Goal: Task Accomplishment & Management: Use online tool/utility

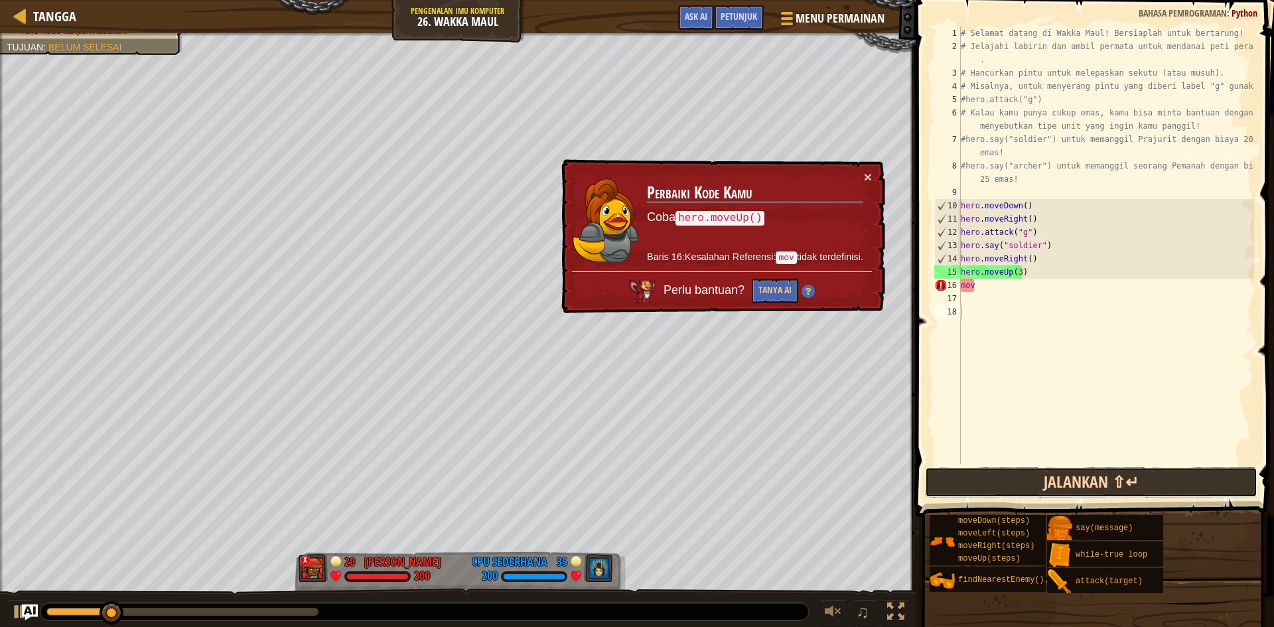
click at [1122, 477] on button "Jalankan ⇧↵" at bounding box center [1091, 482] width 333 height 31
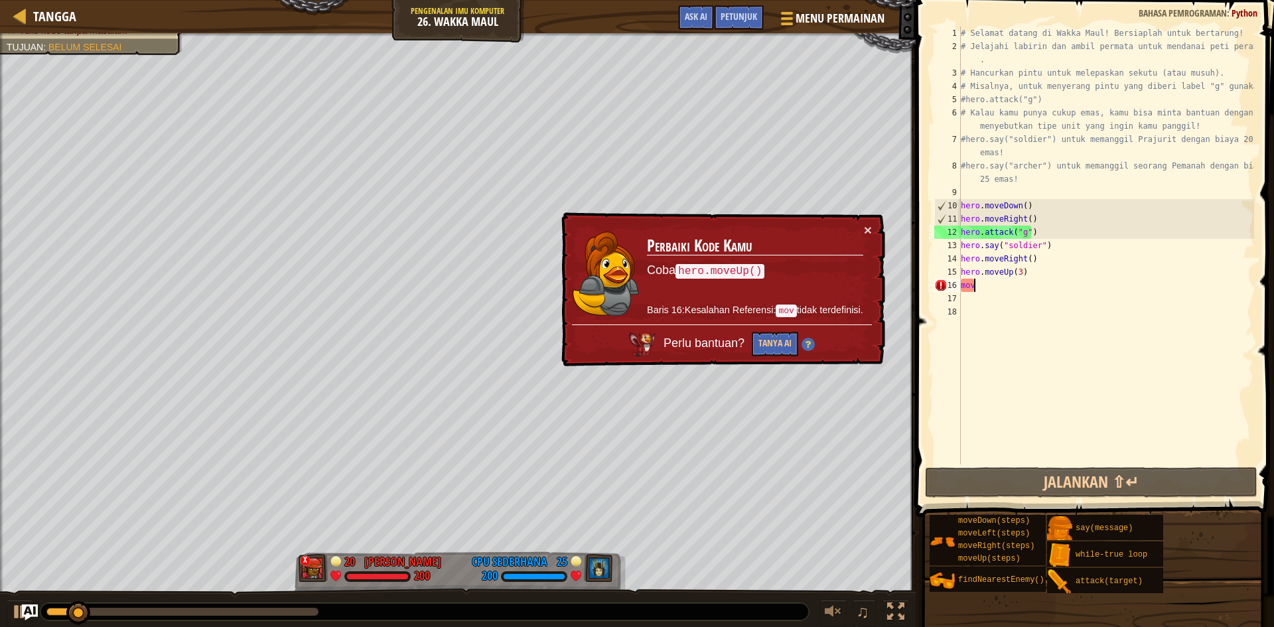
click at [1039, 286] on div "# Selamat datang di Wakka Maul! Bersiaplah untuk bertarung! # Jelajahi labirin …" at bounding box center [1107, 259] width 296 height 465
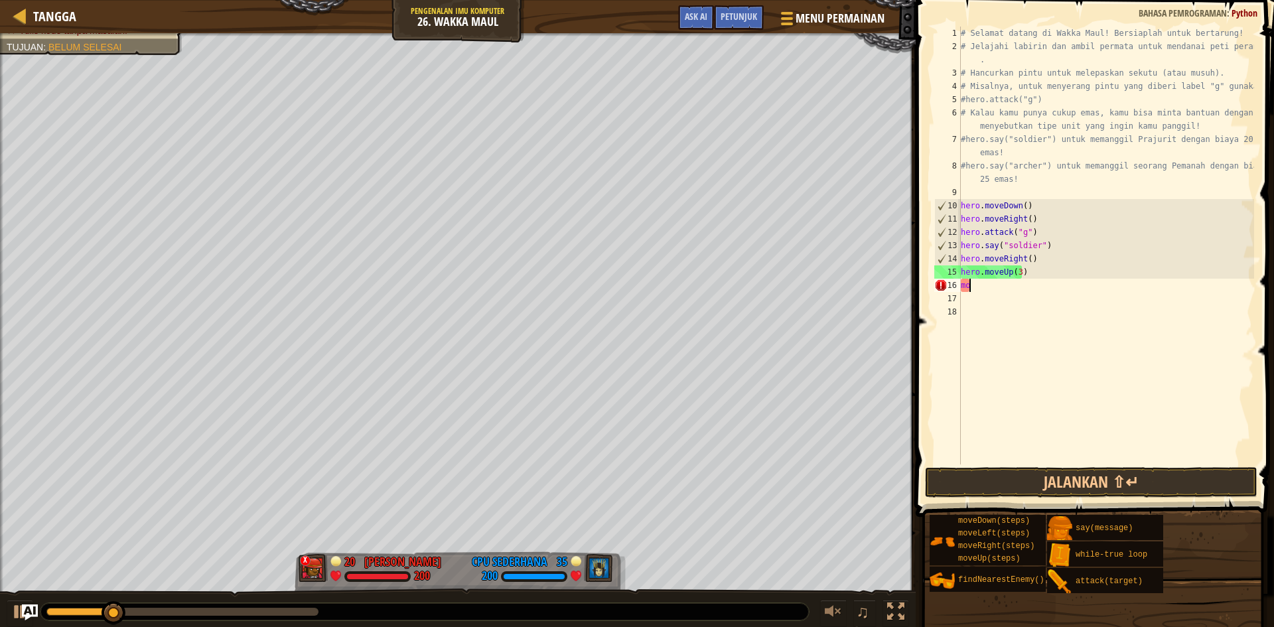
type textarea "m"
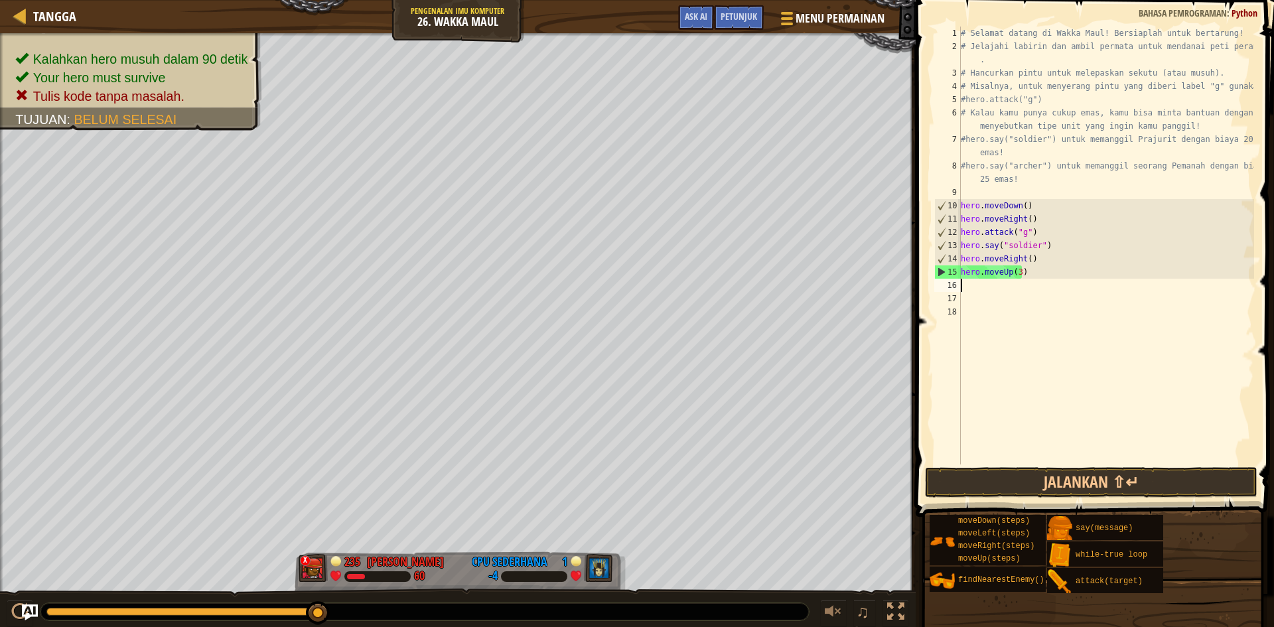
click at [1013, 309] on div "# Selamat datang di Wakka Maul! Bersiaplah untuk bertarung! # Jelajahi labirin …" at bounding box center [1107, 259] width 296 height 465
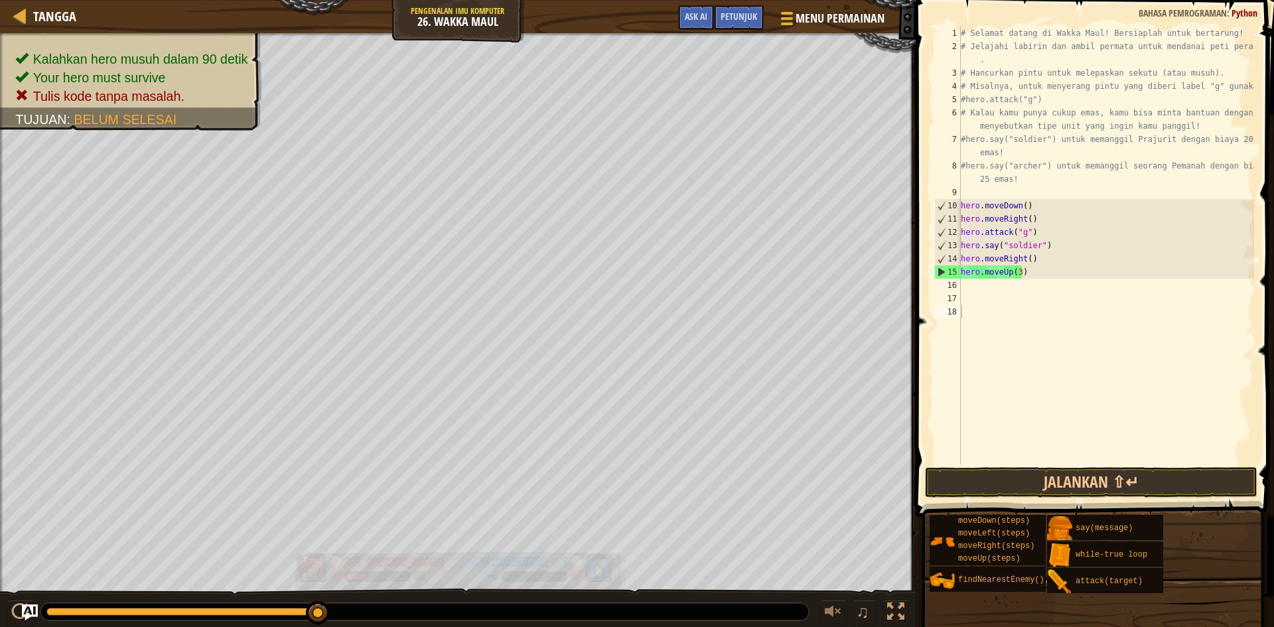
click at [560, 561] on div "1" at bounding box center [560, 560] width 13 height 12
